Goal: Find specific page/section: Find specific page/section

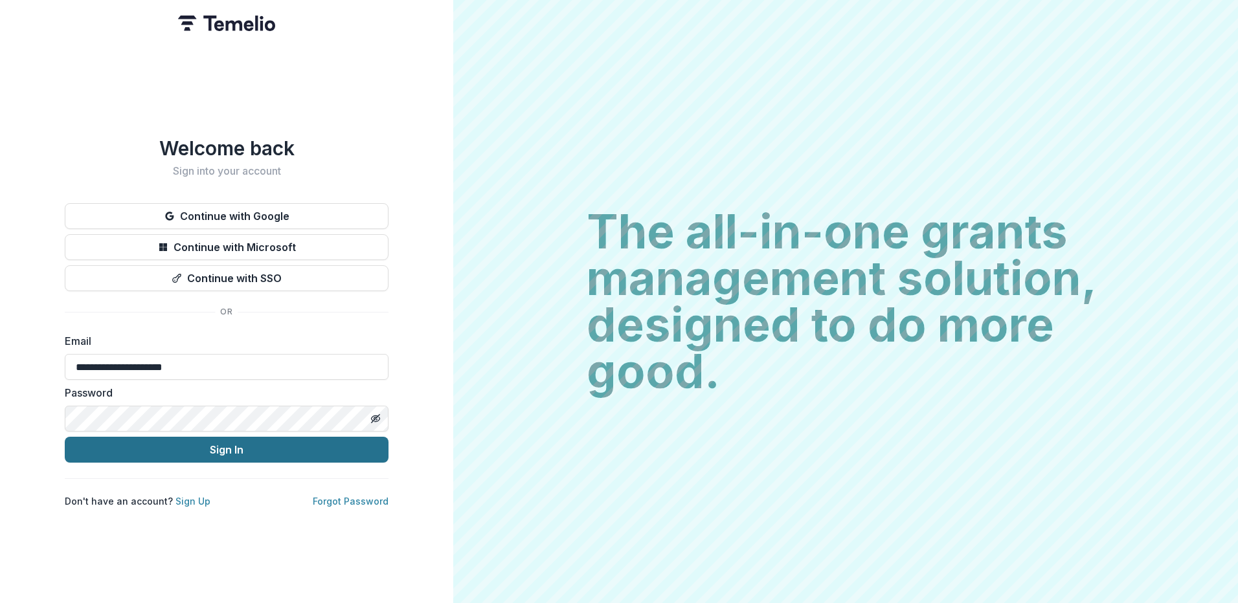
click at [227, 445] on button "Sign In" at bounding box center [227, 450] width 324 height 26
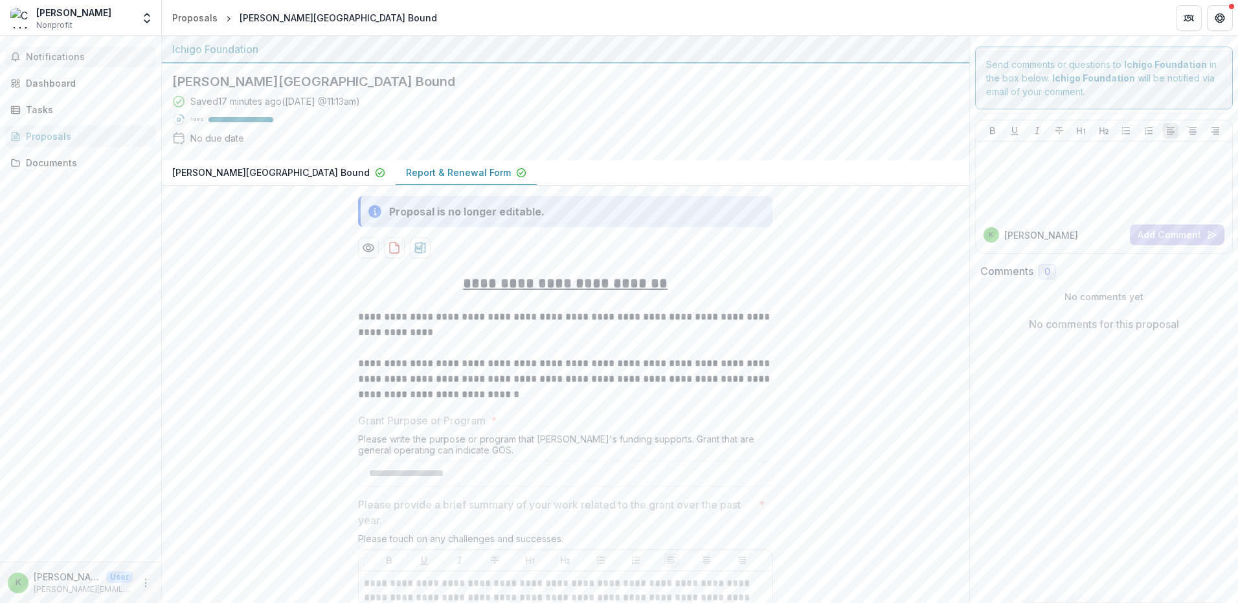
click at [74, 55] on span "Notifications" at bounding box center [88, 57] width 125 height 11
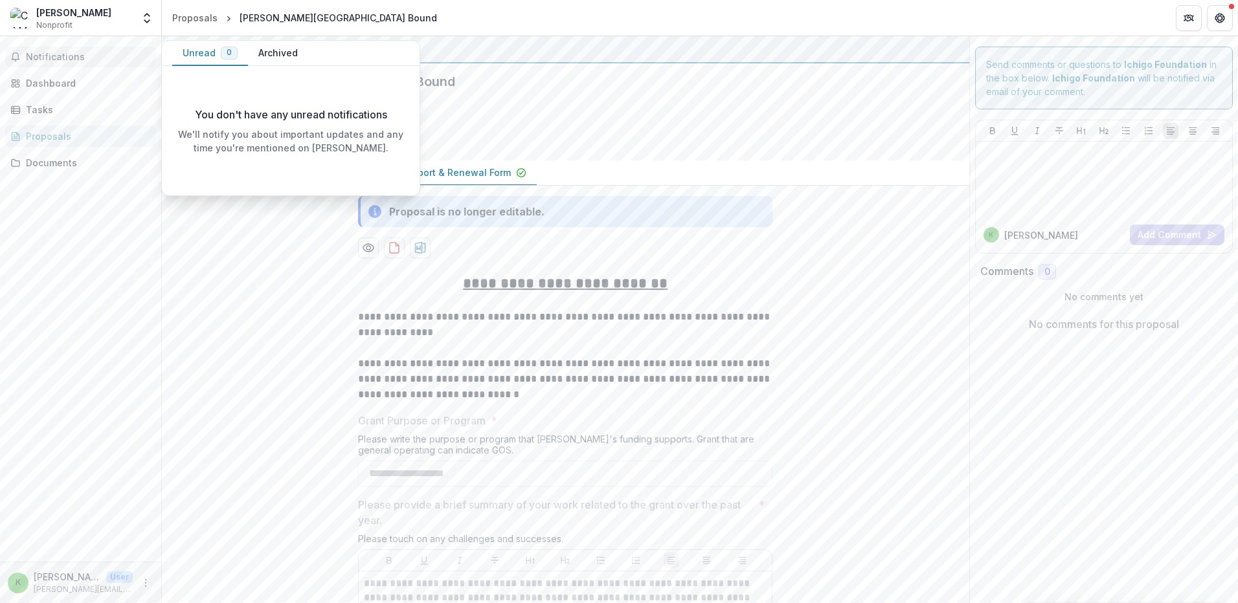
click at [58, 54] on span "Notifications" at bounding box center [88, 57] width 125 height 11
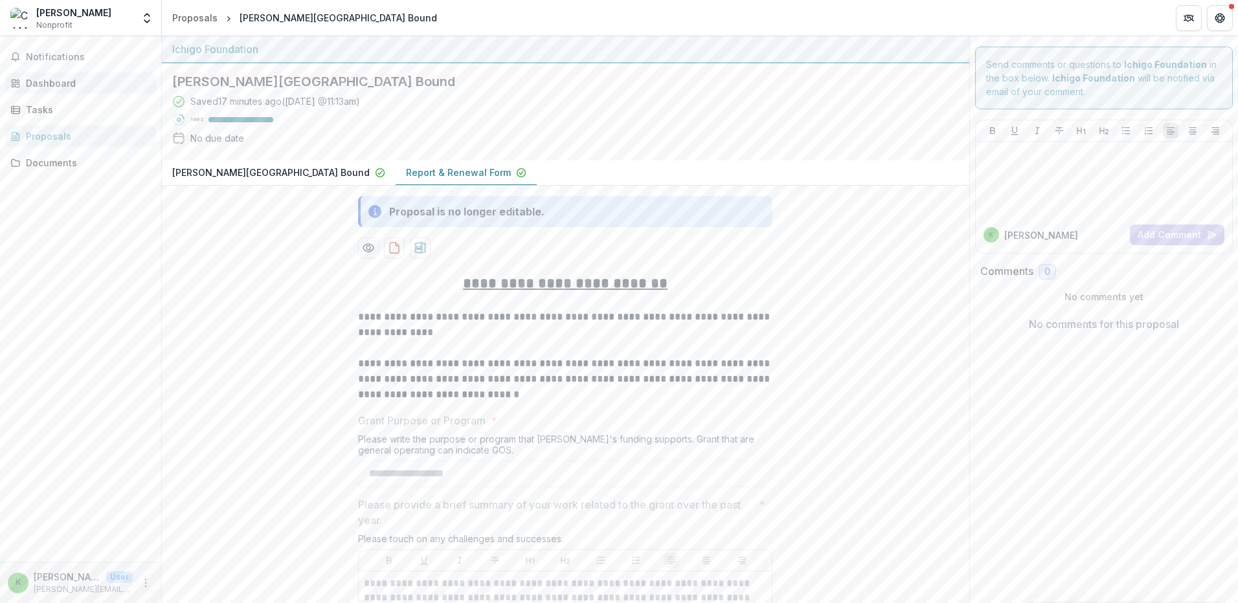
click at [56, 77] on div "Dashboard" at bounding box center [86, 83] width 120 height 14
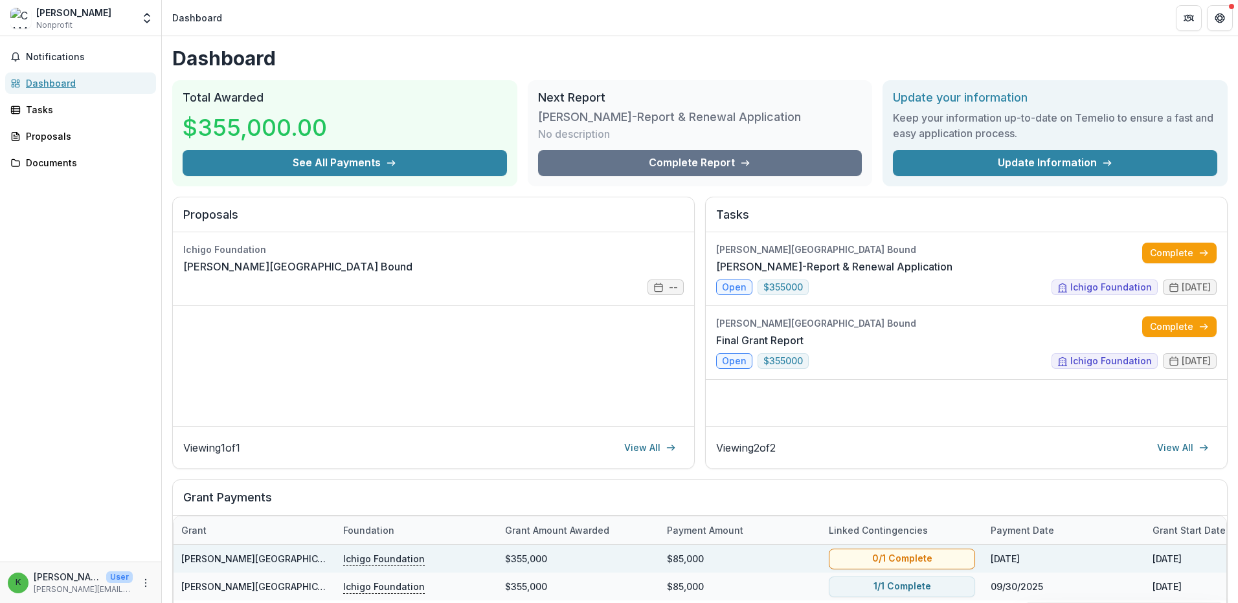
scroll to position [129, 0]
